Goal: Answer question/provide support: Share knowledge or assist other users

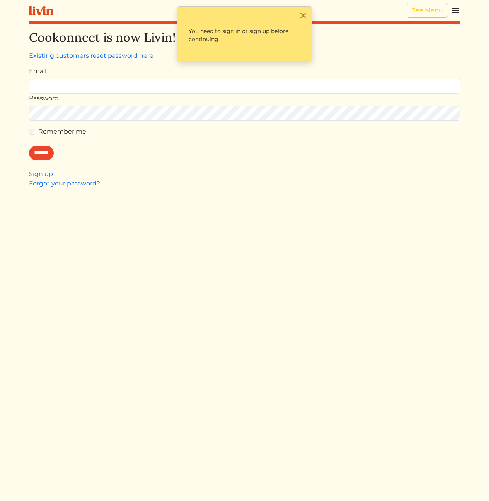
type input "**********"
click at [50, 157] on input "******" at bounding box center [41, 152] width 25 height 15
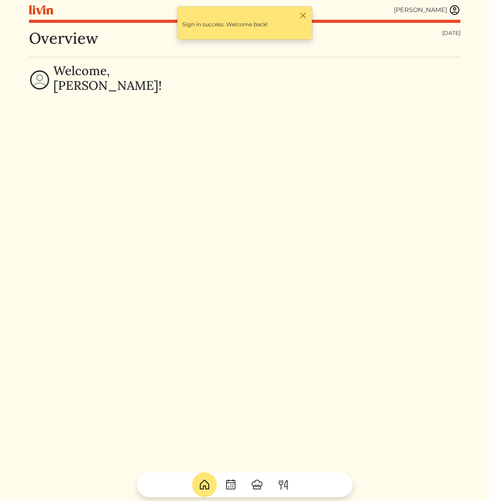
click at [448, 9] on div "[PERSON_NAME]" at bounding box center [427, 10] width 67 height 12
click at [452, 10] on img at bounding box center [455, 10] width 12 height 12
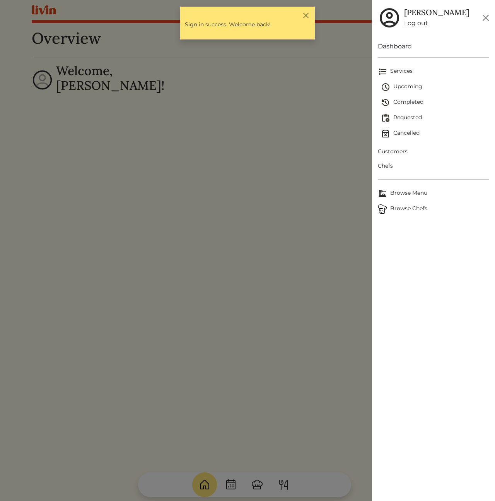
click at [402, 152] on span "Customers" at bounding box center [433, 151] width 111 height 8
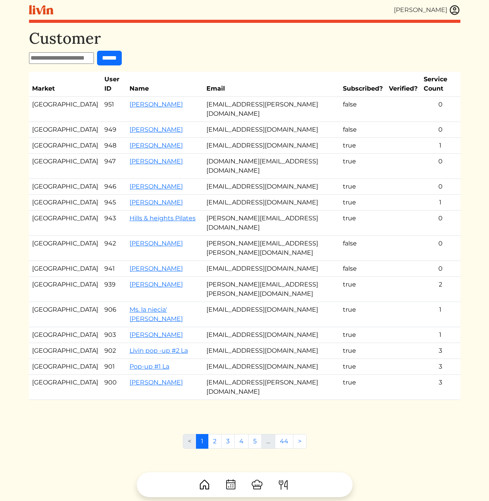
click at [50, 62] on input "text" at bounding box center [61, 58] width 65 height 12
type input "******"
click at [97, 51] on input "******" at bounding box center [109, 58] width 25 height 15
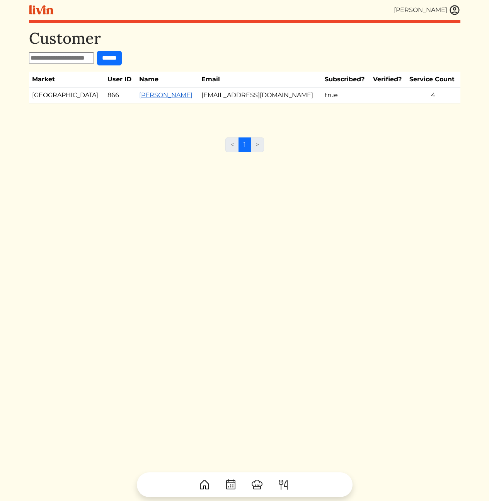
click at [139, 96] on link "[PERSON_NAME]" at bounding box center [165, 94] width 53 height 7
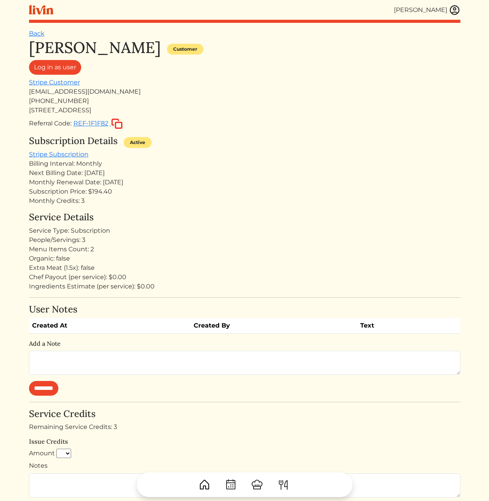
scroll to position [343, 0]
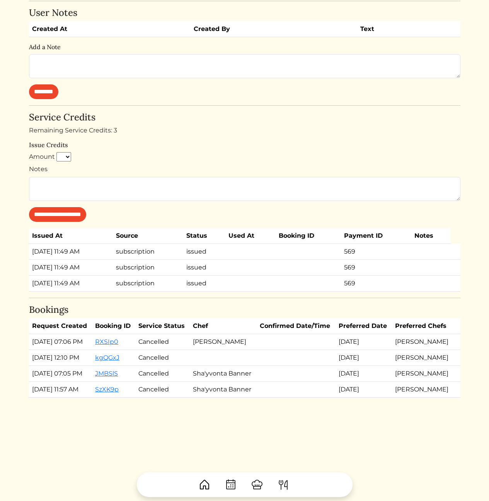
click at [295, 304] on h4 "Bookings" at bounding box center [245, 309] width 432 height 11
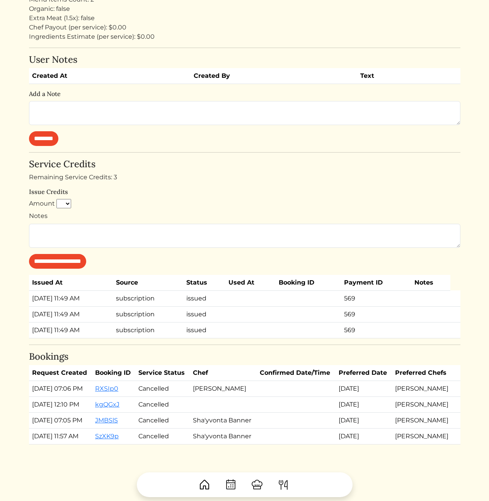
click at [309, 172] on div "**********" at bounding box center [245, 214] width 432 height 110
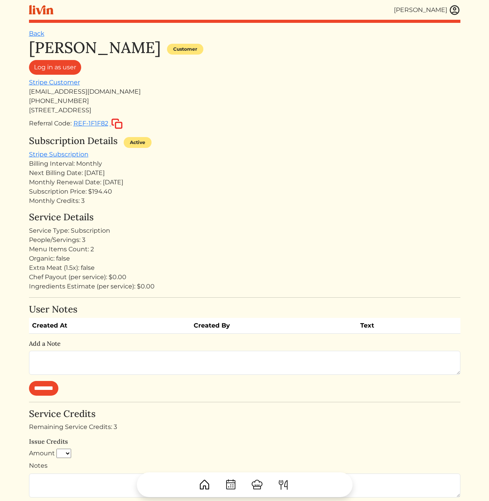
click at [91, 195] on div "Subscription Price: $194.40" at bounding box center [245, 191] width 432 height 9
click at [102, 172] on div "Next Billing Date: [DATE]" at bounding box center [245, 172] width 432 height 9
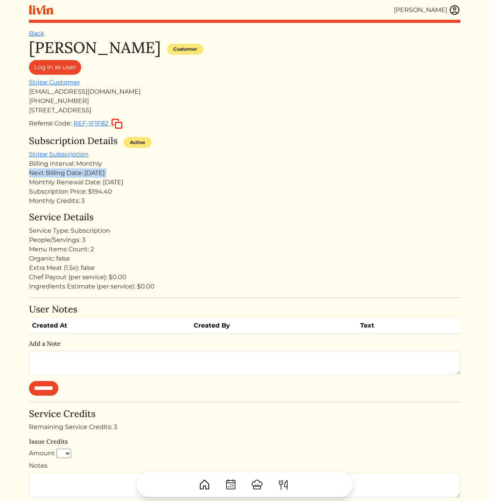
click at [102, 172] on div "Next Billing Date: [DATE]" at bounding box center [245, 172] width 432 height 9
click at [161, 186] on div "Monthly Renewal Date: [DATE]" at bounding box center [245, 182] width 432 height 9
click at [132, 181] on div "Monthly Renewal Date: [DATE]" at bounding box center [245, 182] width 432 height 9
click at [142, 182] on div "Monthly Renewal Date: [DATE]" at bounding box center [245, 182] width 432 height 9
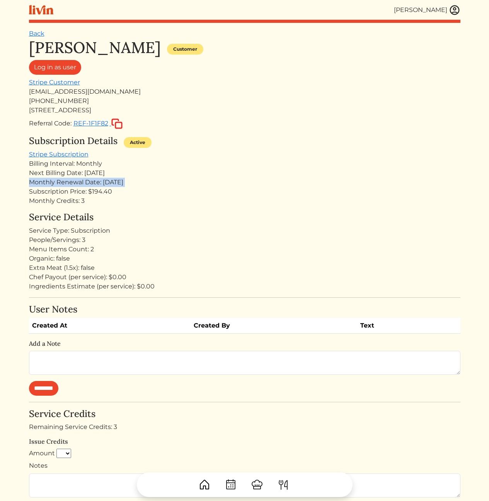
click at [142, 182] on div "Monthly Renewal Date: [DATE]" at bounding box center [245, 182] width 432 height 9
click at [79, 90] on div "[EMAIL_ADDRESS][DOMAIN_NAME]" at bounding box center [245, 91] width 432 height 9
copy div "[EMAIL_ADDRESS][DOMAIN_NAME]"
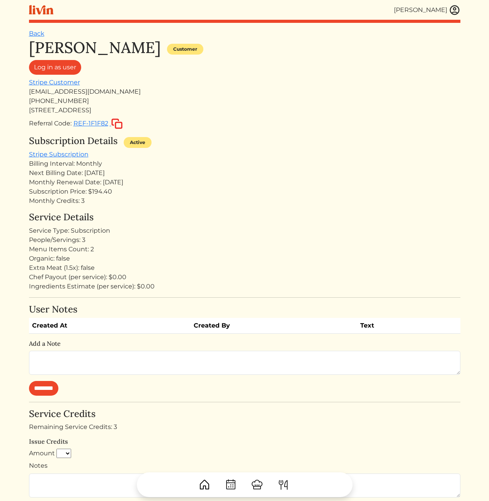
click at [359, 239] on div "People/Servings: 3" at bounding box center [245, 239] width 432 height 9
click at [456, 12] on img at bounding box center [455, 10] width 12 height 12
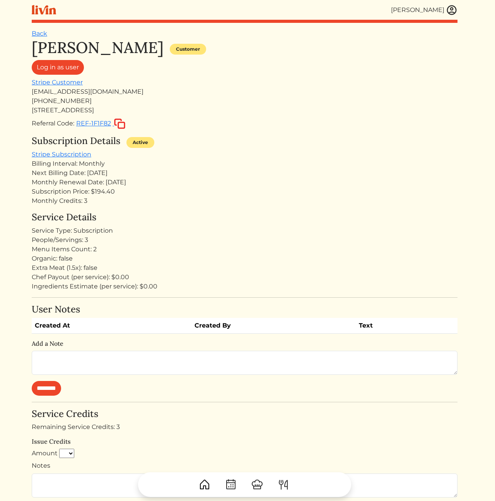
click at [264, 60] on div at bounding box center [247, 250] width 495 height 501
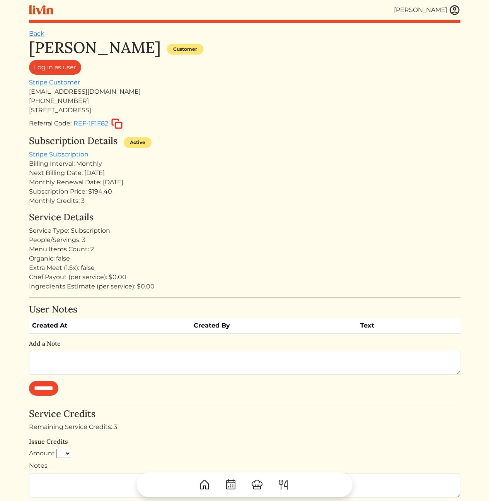
click at [455, 9] on img at bounding box center [455, 10] width 12 height 12
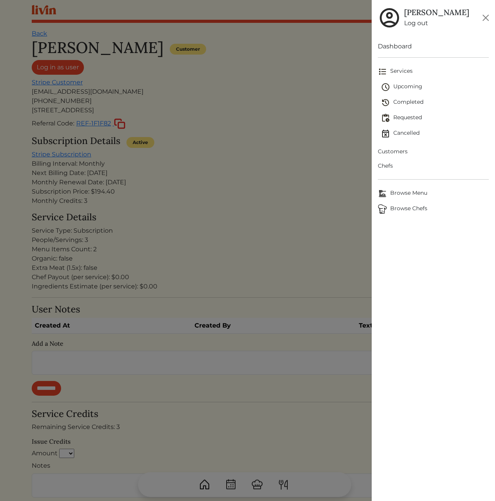
click at [389, 147] on span "Customers" at bounding box center [433, 151] width 111 height 8
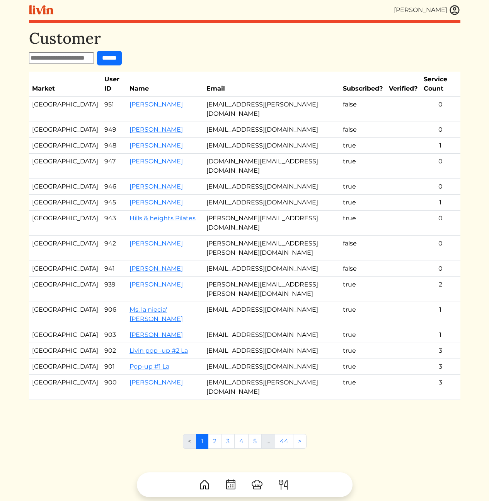
click at [65, 63] on input "text" at bounding box center [61, 58] width 65 height 12
paste input "**********"
type input "**********"
click at [122, 56] on input "******" at bounding box center [109, 58] width 25 height 15
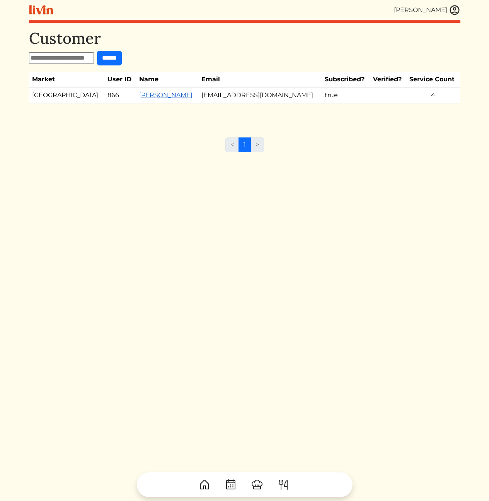
click at [139, 96] on link "[PERSON_NAME]" at bounding box center [165, 94] width 53 height 7
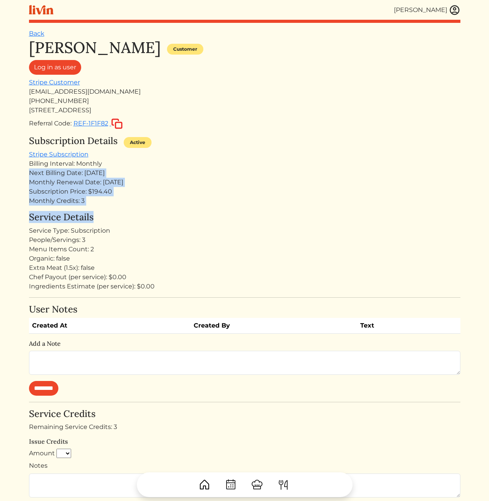
drag, startPoint x: 112, startPoint y: 168, endPoint x: 231, endPoint y: 226, distance: 132.7
click at [223, 223] on div "[PERSON_NAME] Customer Log in as user Stripe Customer [EMAIL_ADDRESS][DOMAIN_NA…" at bounding box center [245, 365] width 432 height 655
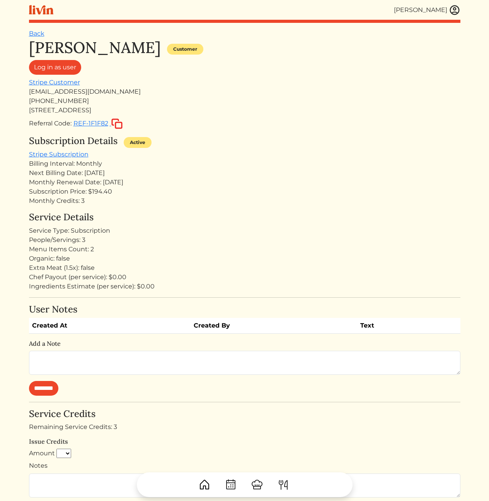
click at [231, 226] on div "Service Type: Subscription" at bounding box center [245, 230] width 432 height 9
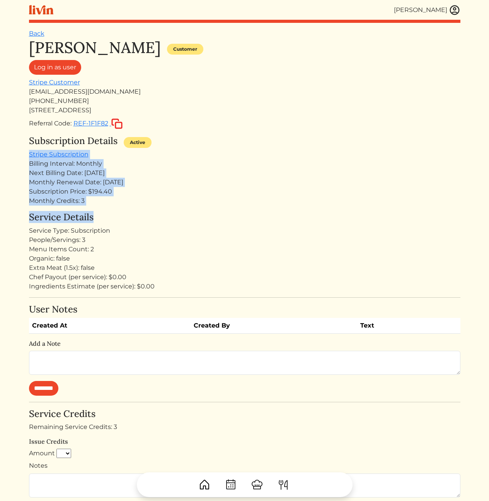
drag, startPoint x: 227, startPoint y: 213, endPoint x: 194, endPoint y: 145, distance: 74.9
click at [194, 145] on div "[PERSON_NAME] Customer Log in as user Stripe Customer [EMAIL_ADDRESS][DOMAIN_NA…" at bounding box center [245, 365] width 432 height 655
click at [194, 145] on div "Subscription Details Active" at bounding box center [245, 142] width 432 height 14
drag, startPoint x: 194, startPoint y: 145, endPoint x: 206, endPoint y: 193, distance: 48.8
click at [203, 190] on div "Subscription Details Active Stripe Subscription Billing Interval: Monthly Next …" at bounding box center [245, 170] width 432 height 70
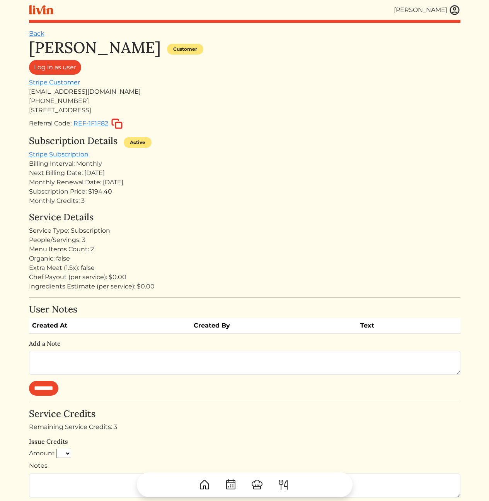
drag, startPoint x: 208, startPoint y: 195, endPoint x: 202, endPoint y: 197, distance: 6.0
click at [206, 195] on div "Subscription Price: $194.40" at bounding box center [245, 191] width 432 height 9
click at [64, 152] on link "Stripe Subscription" at bounding box center [59, 153] width 60 height 7
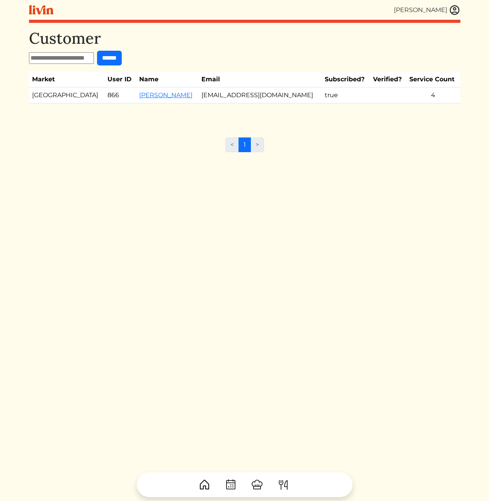
click at [87, 59] on input "text" at bounding box center [61, 58] width 65 height 12
paste input "**********"
type input "**********"
click at [125, 62] on input "******" at bounding box center [116, 58] width 25 height 15
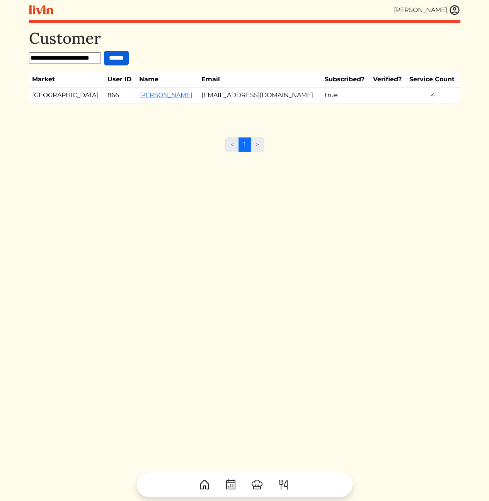
scroll to position [0, 0]
click at [139, 97] on link "[PERSON_NAME]" at bounding box center [165, 94] width 53 height 7
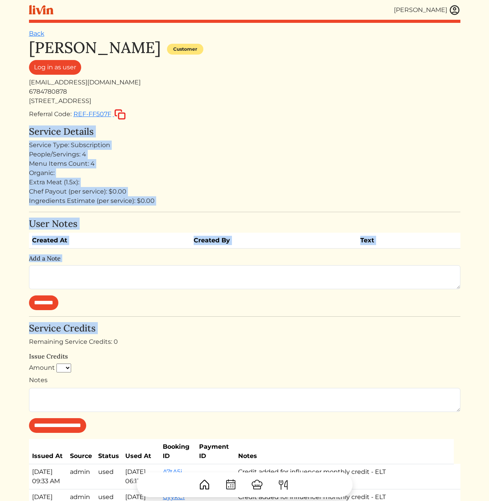
drag, startPoint x: 207, startPoint y: 204, endPoint x: 244, endPoint y: 351, distance: 151.6
click at [238, 335] on div "[PERSON_NAME] Customer Log in as user [EMAIL_ADDRESS][DOMAIN_NAME] 6784780878 […" at bounding box center [245, 390] width 432 height 705
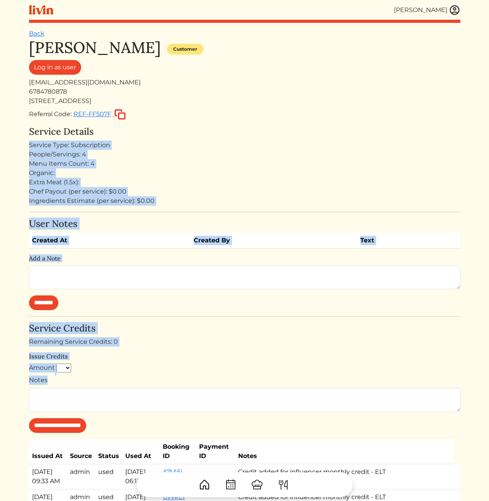
drag, startPoint x: 304, startPoint y: 364, endPoint x: 227, endPoint y: 132, distance: 244.4
click at [229, 136] on div "[PERSON_NAME] Customer Log in as user [EMAIL_ADDRESS][DOMAIN_NAME] 6784780878 […" at bounding box center [245, 390] width 432 height 705
click at [227, 132] on h4 "Service Details" at bounding box center [245, 131] width 432 height 11
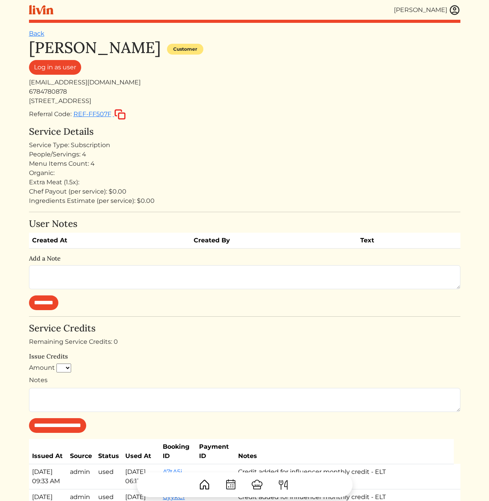
click at [272, 163] on div "Menu Items Count: 4" at bounding box center [245, 163] width 432 height 9
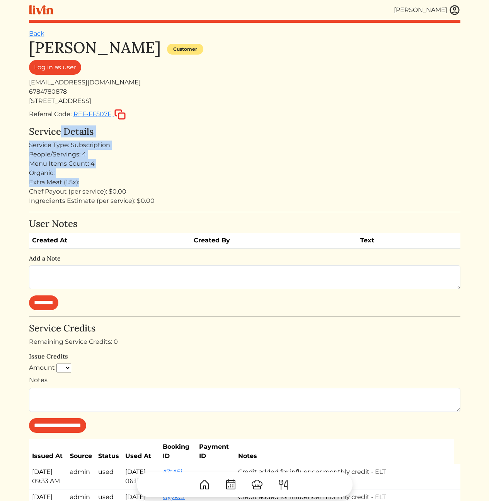
drag, startPoint x: 70, startPoint y: 140, endPoint x: 177, endPoint y: 186, distance: 116.3
click at [177, 186] on div "Service Details Service Type: Subscription People/Servings: 4 Menu Items Count:…" at bounding box center [245, 165] width 432 height 79
click at [178, 186] on div "Extra Meat (1.5x):" at bounding box center [245, 182] width 432 height 9
drag, startPoint x: 177, startPoint y: 186, endPoint x: 40, endPoint y: 131, distance: 147.4
click at [40, 131] on div "[PERSON_NAME] Customer Log in as user [EMAIL_ADDRESS][DOMAIN_NAME] 6784780878 […" at bounding box center [245, 390] width 432 height 705
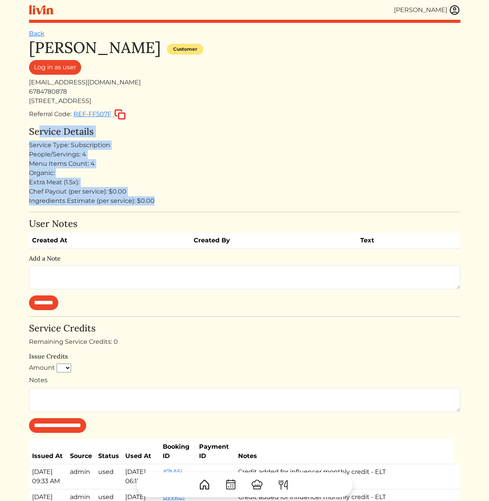
click at [41, 137] on div "Service Details Service Type: Subscription People/Servings: 4 Menu Items Count:…" at bounding box center [245, 165] width 432 height 79
